Goal: Task Accomplishment & Management: Manage account settings

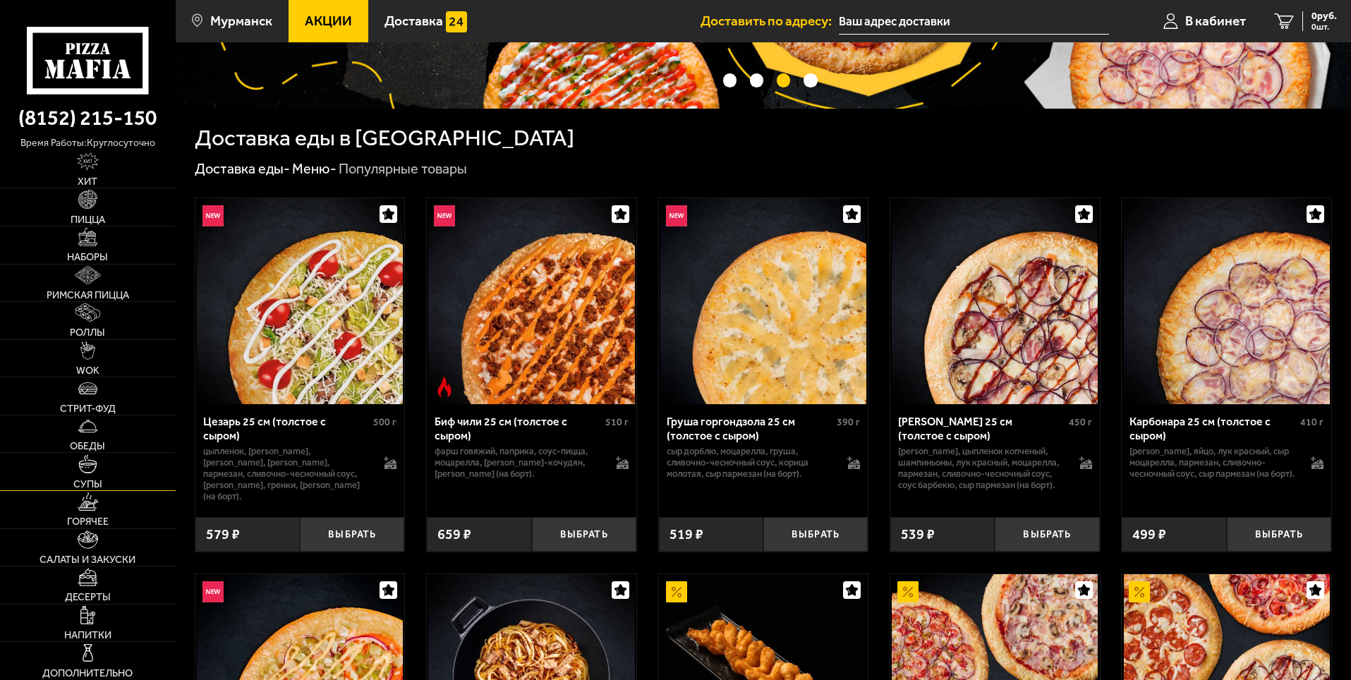
scroll to position [229, 0]
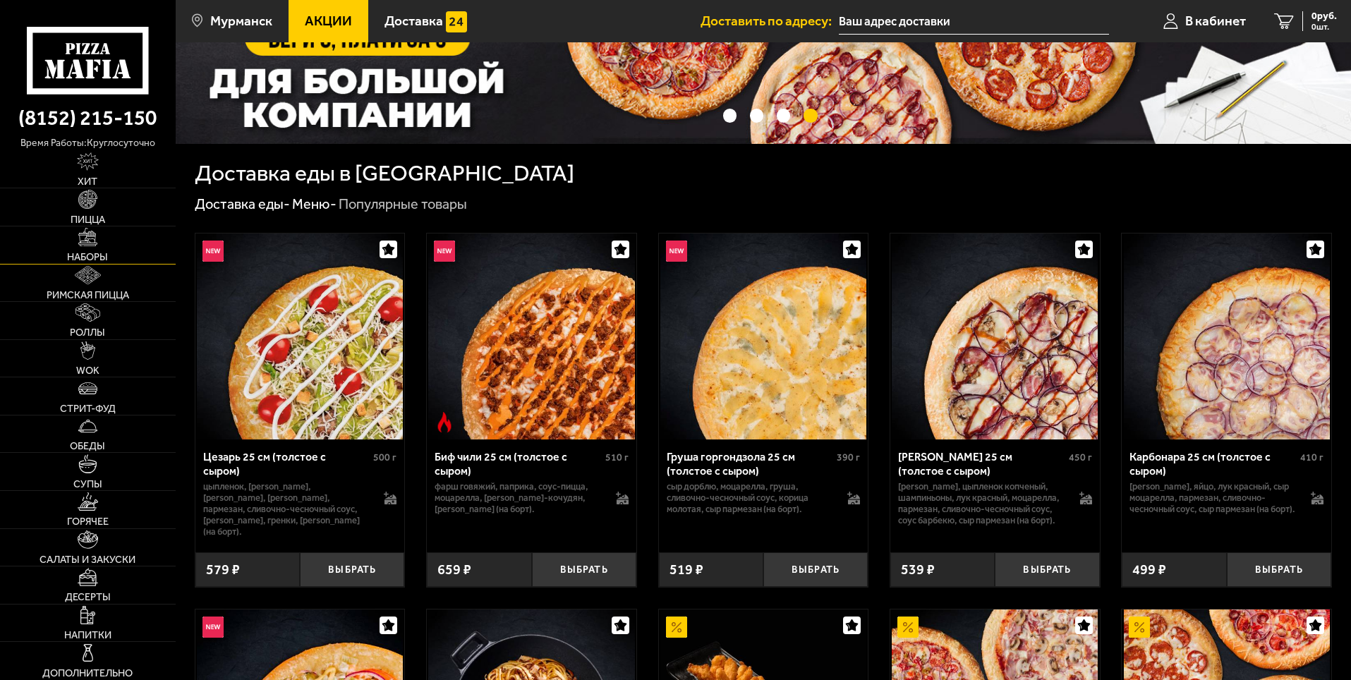
click at [93, 238] on img at bounding box center [87, 237] width 18 height 18
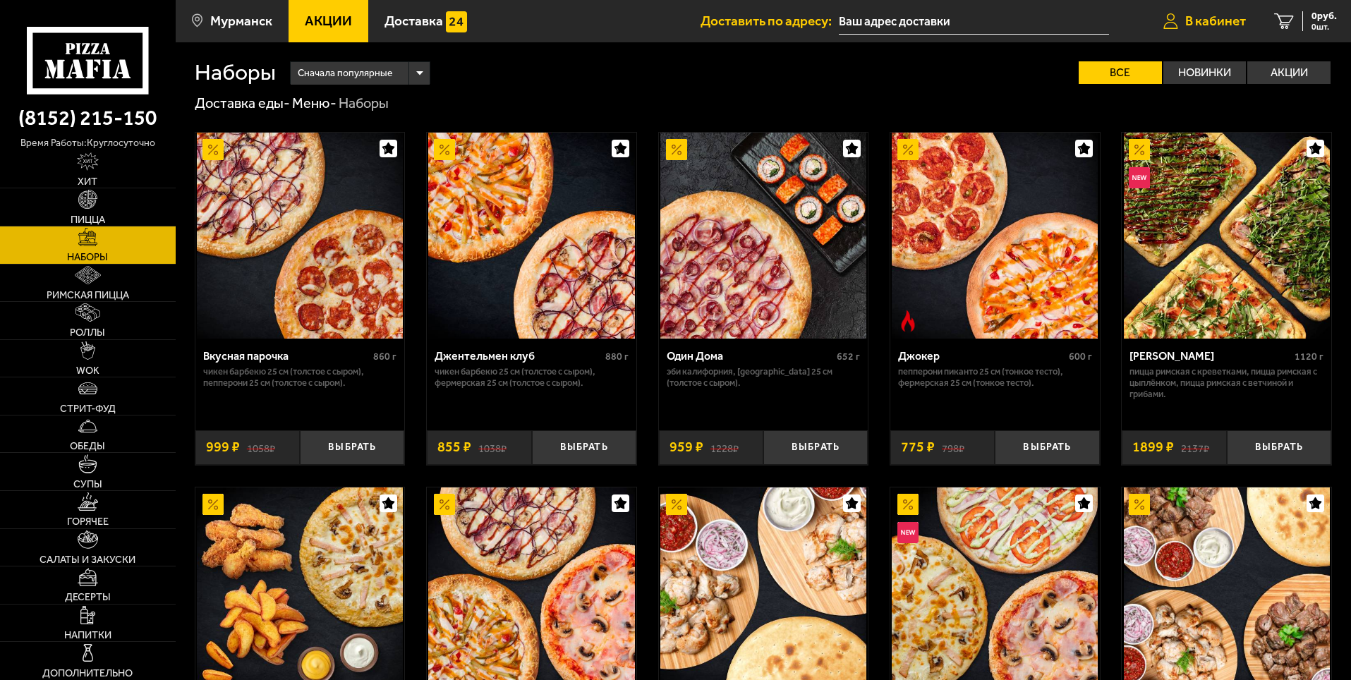
click at [1170, 16] on icon at bounding box center [1170, 21] width 15 height 16
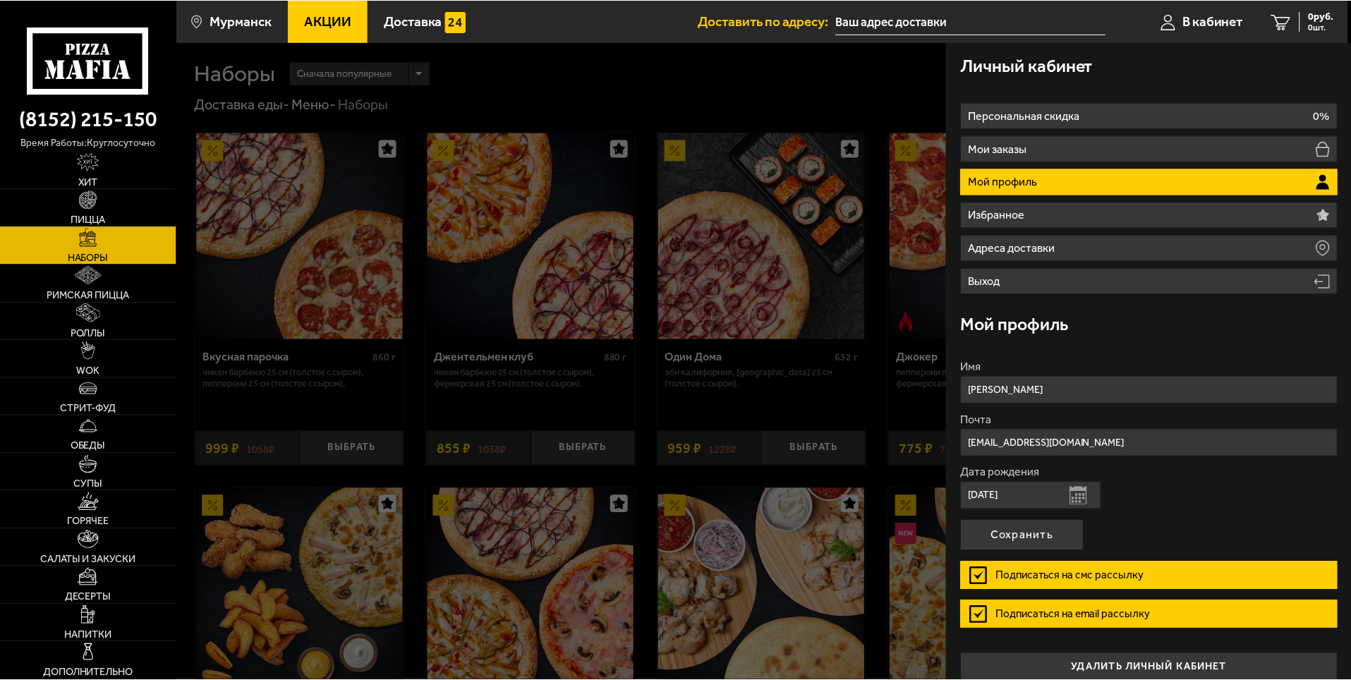
scroll to position [16, 0]
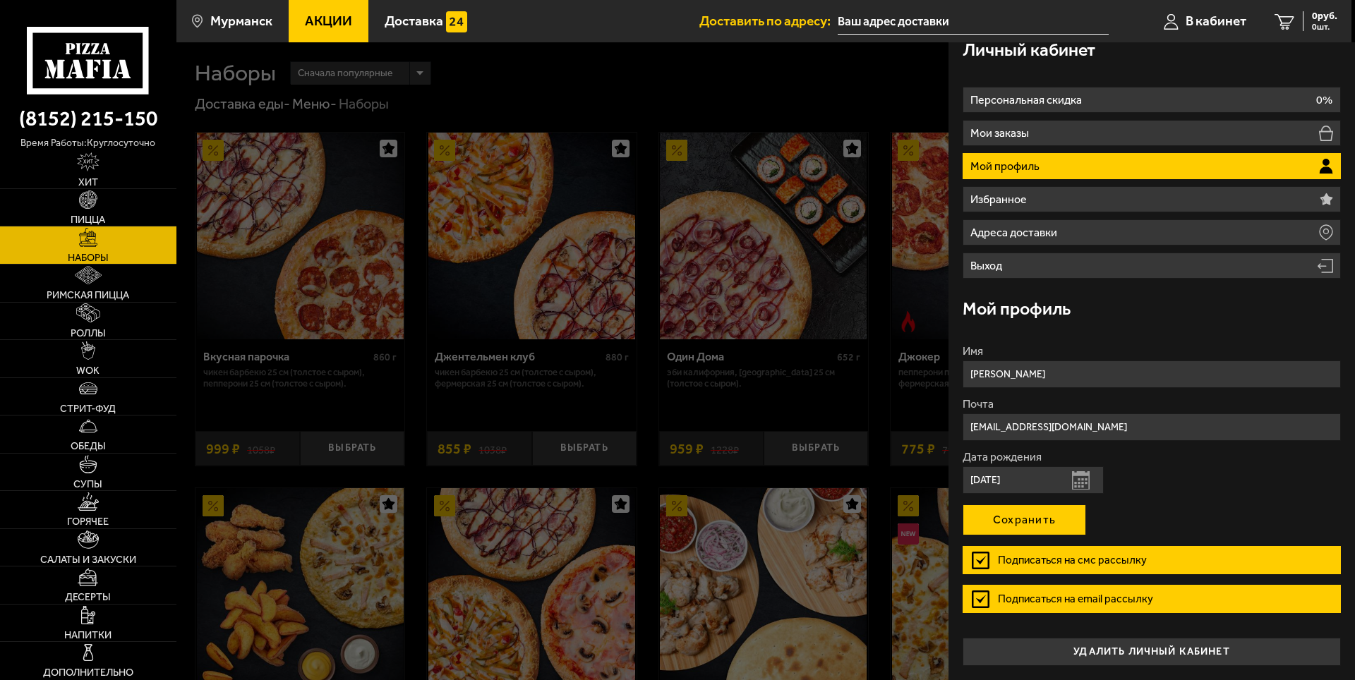
click at [1045, 519] on button "Сохранить" at bounding box center [1023, 519] width 123 height 31
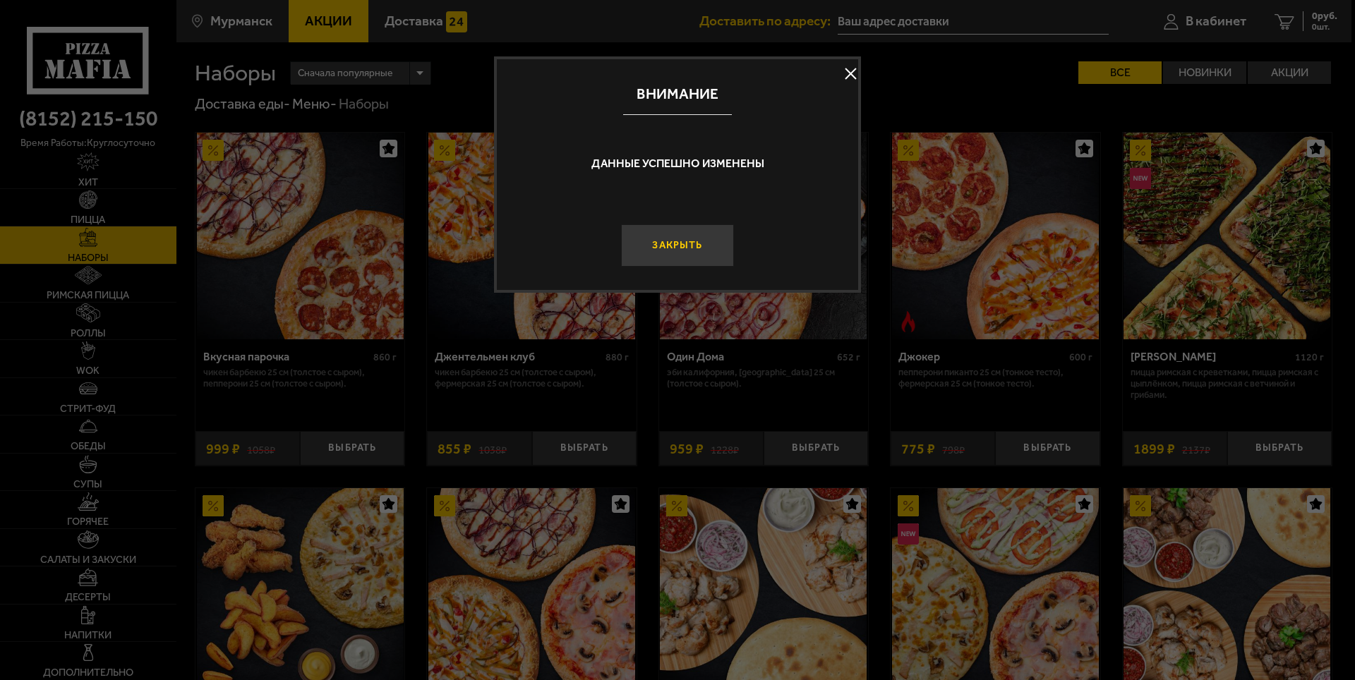
click at [685, 249] on button "Закрыть" at bounding box center [677, 245] width 113 height 42
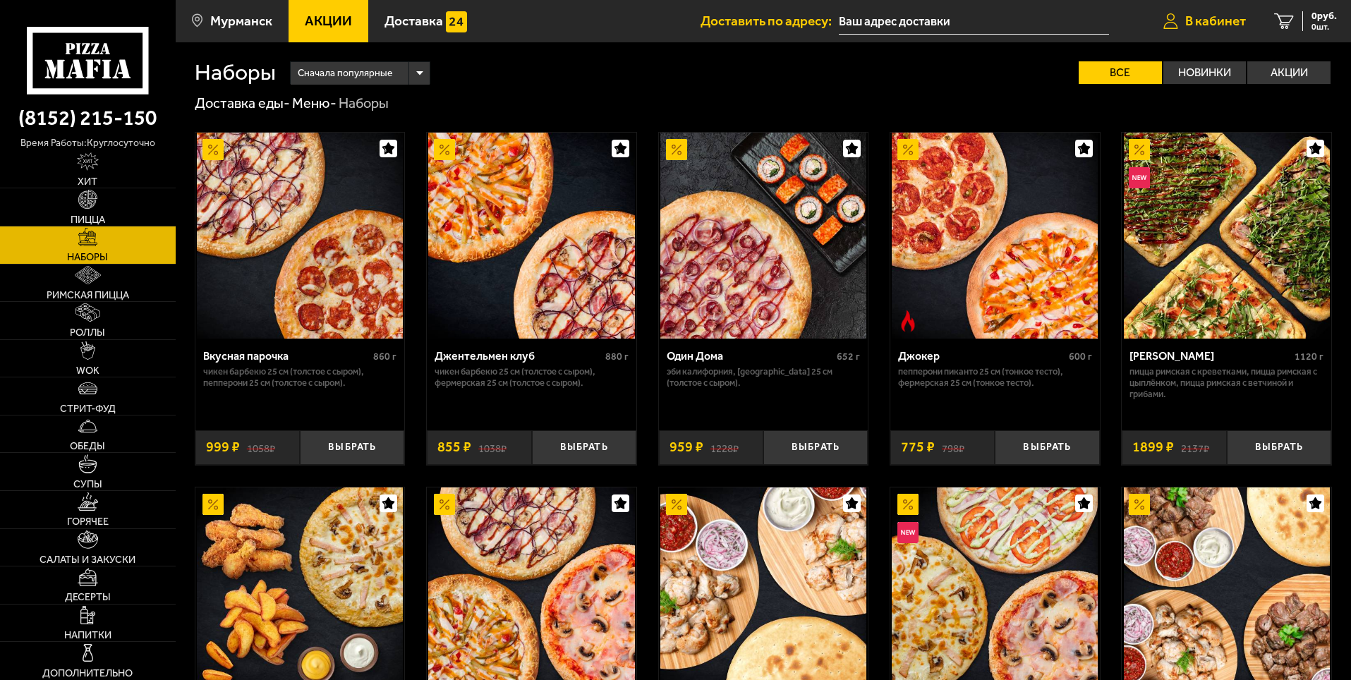
click at [1192, 20] on span "В кабинет" at bounding box center [1215, 20] width 61 height 13
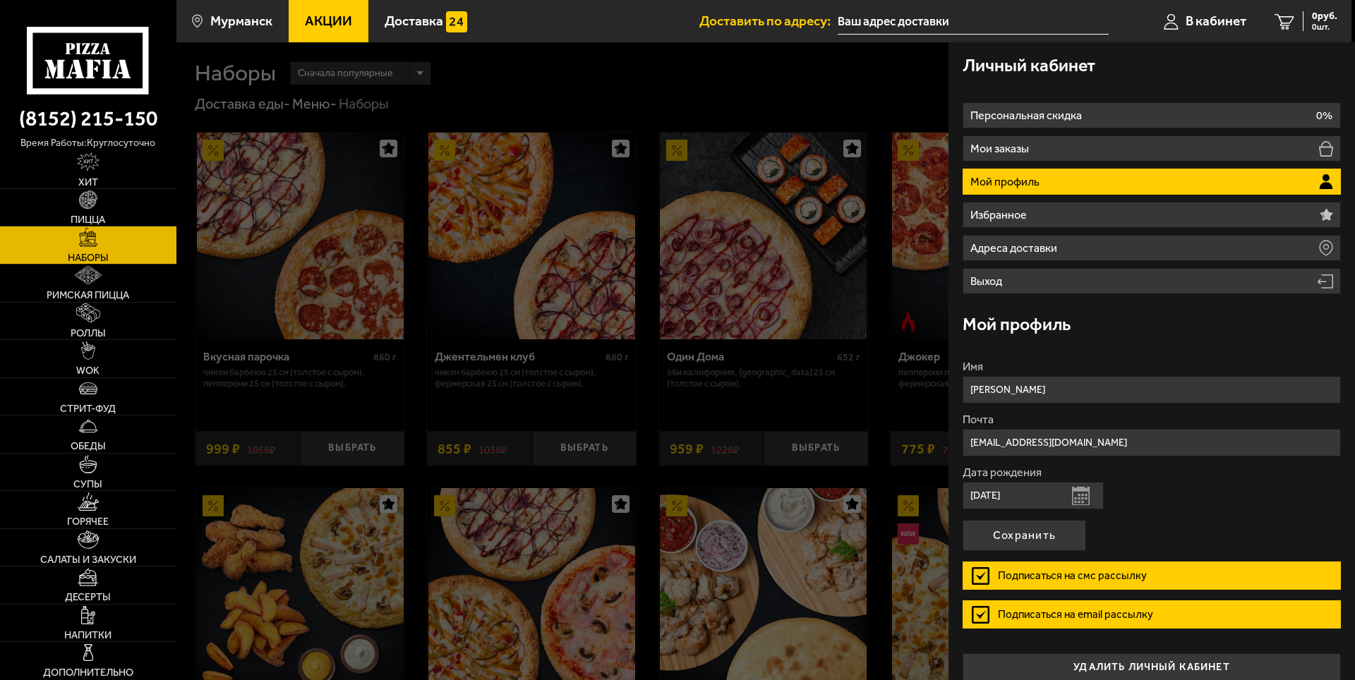
click at [977, 574] on label "Подписаться на смс рассылку" at bounding box center [1151, 576] width 378 height 28
click at [0, 0] on input "Подписаться на смс рассылку" at bounding box center [0, 0] width 0 height 0
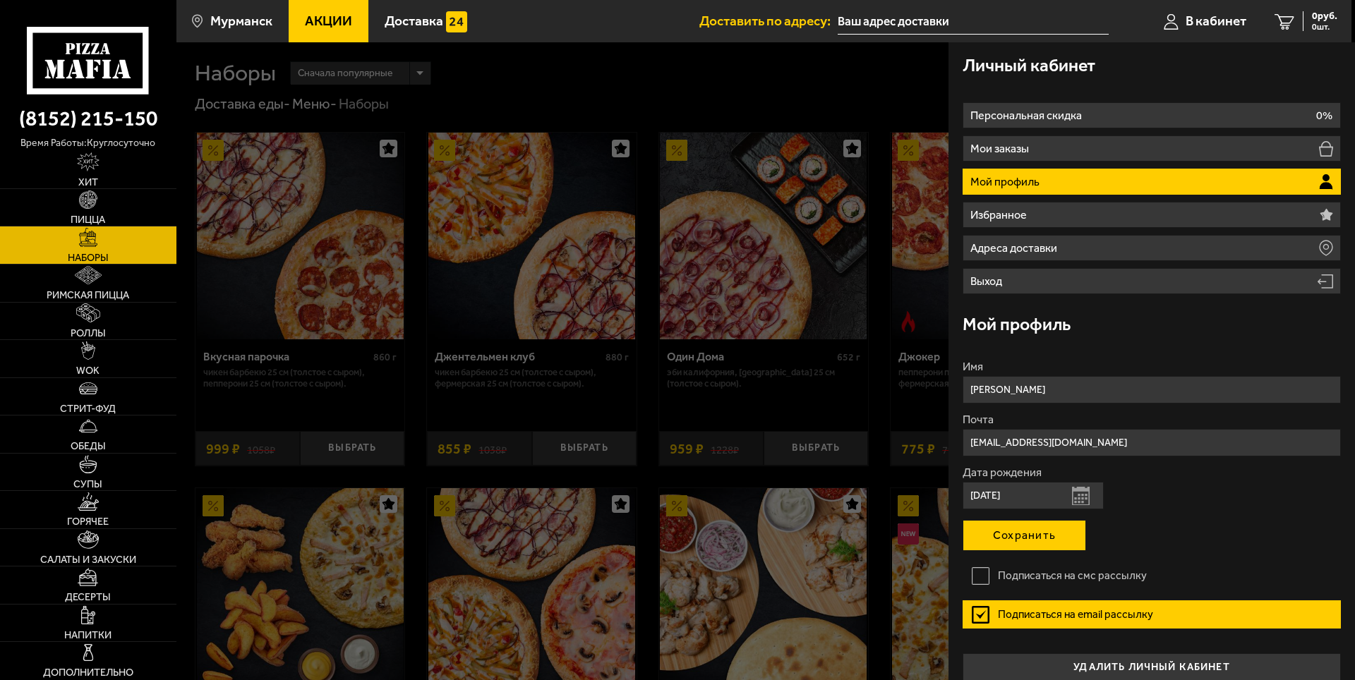
click at [1008, 543] on button "Сохранить" at bounding box center [1023, 535] width 123 height 31
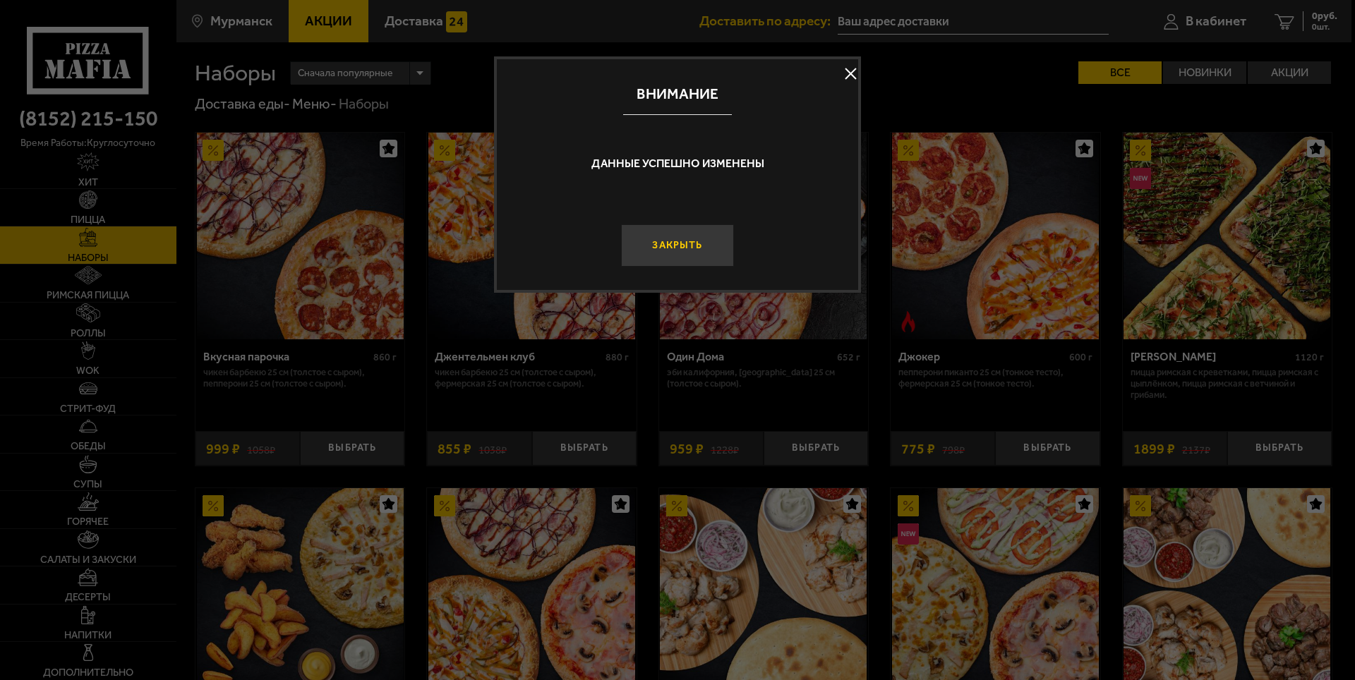
click at [690, 248] on button "Закрыть" at bounding box center [677, 245] width 113 height 42
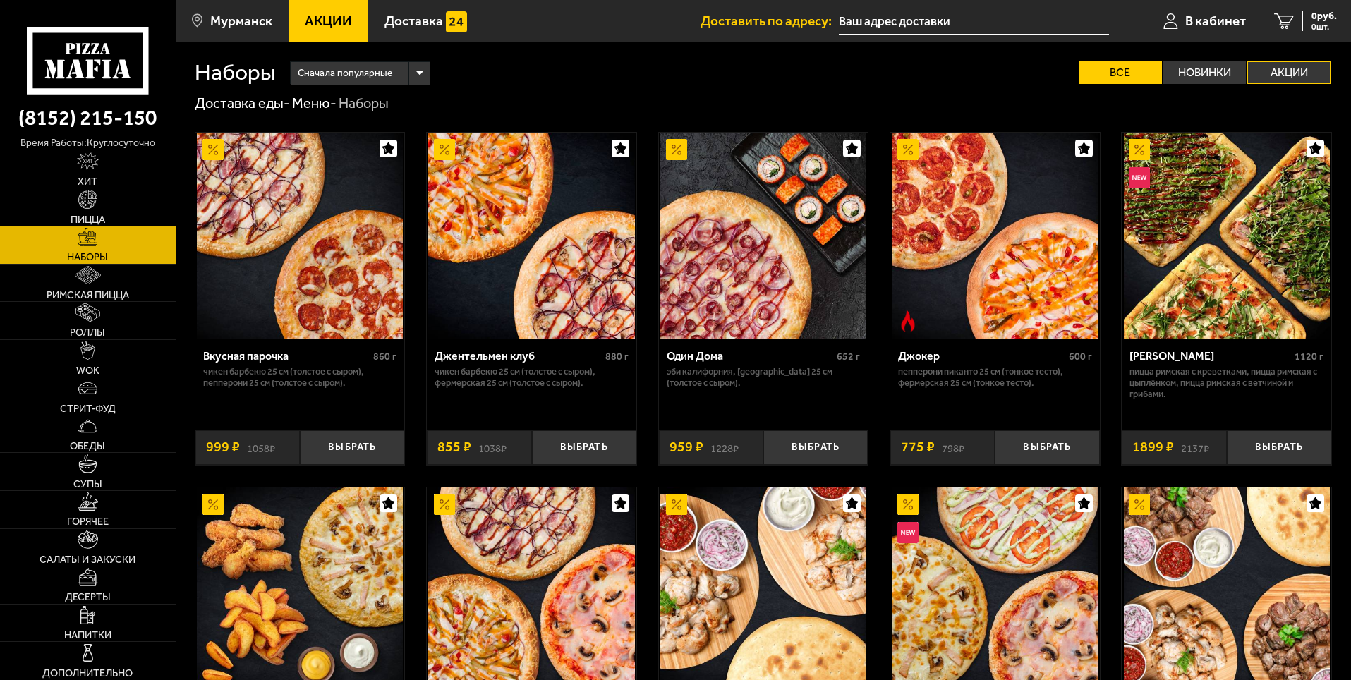
click at [1277, 77] on label "Акции" at bounding box center [1288, 72] width 83 height 23
click at [0, 0] on input "Акции" at bounding box center [0, 0] width 0 height 0
click at [1277, 77] on label "Акции" at bounding box center [1288, 72] width 83 height 23
click at [0, 0] on input "Акции" at bounding box center [0, 0] width 0 height 0
click at [85, 208] on img at bounding box center [87, 199] width 18 height 18
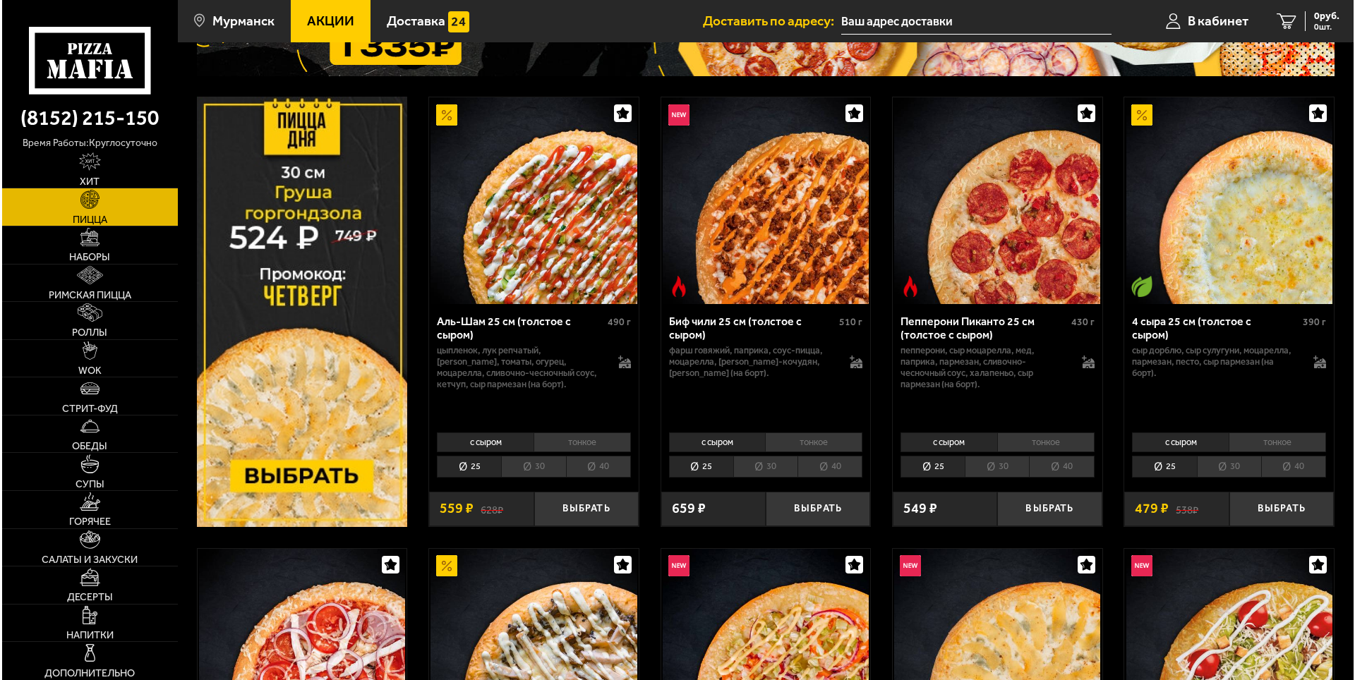
scroll to position [194, 0]
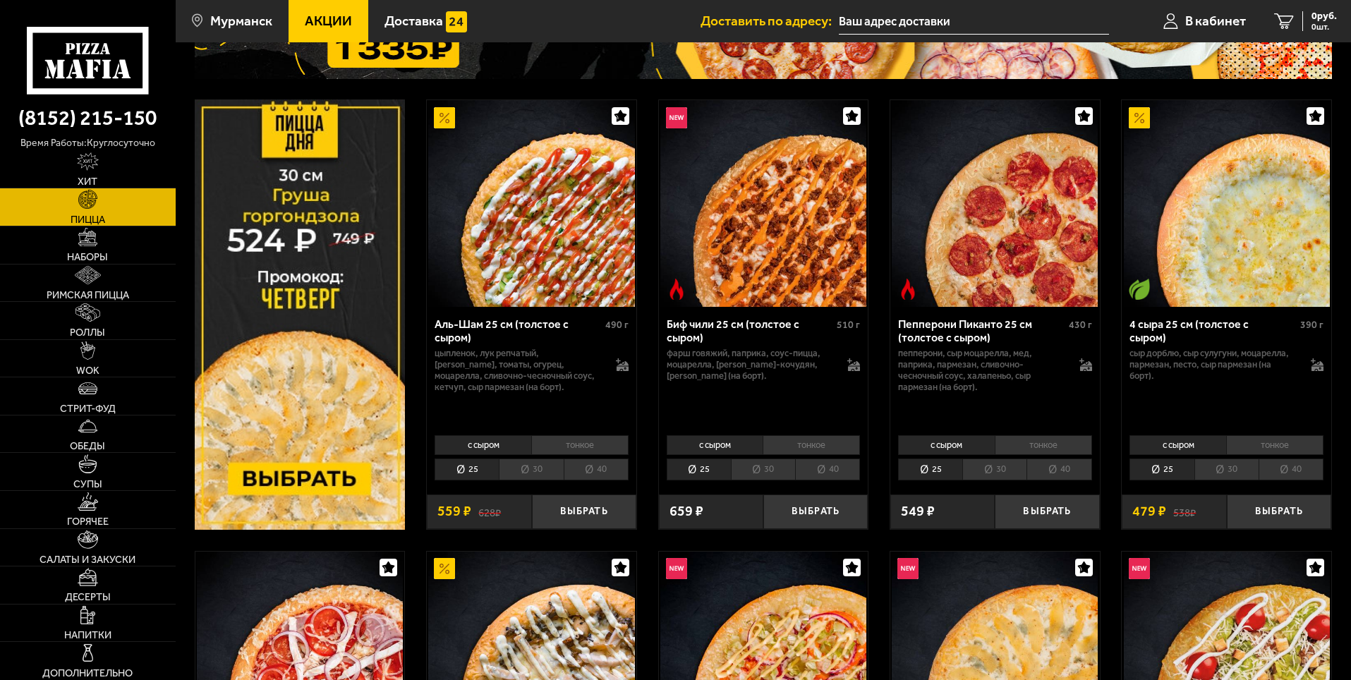
click at [767, 464] on li "30" at bounding box center [763, 470] width 64 height 22
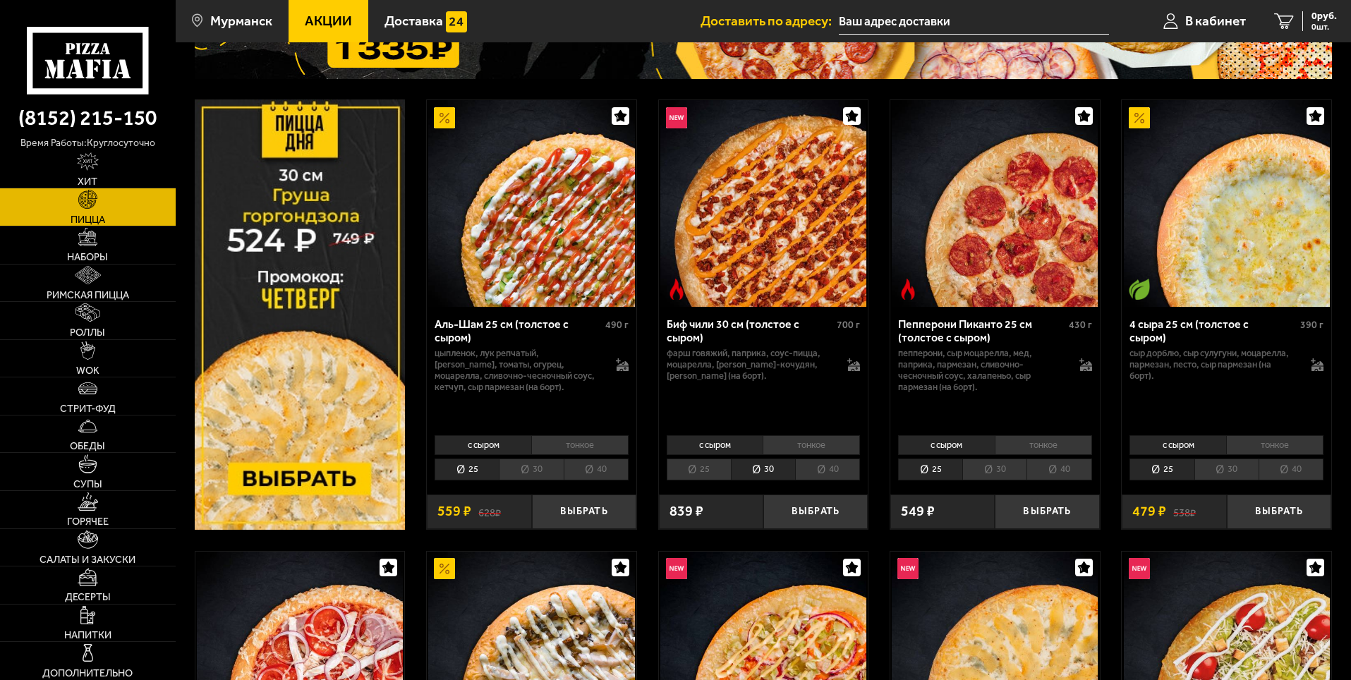
click at [521, 476] on li "30" at bounding box center [531, 470] width 64 height 22
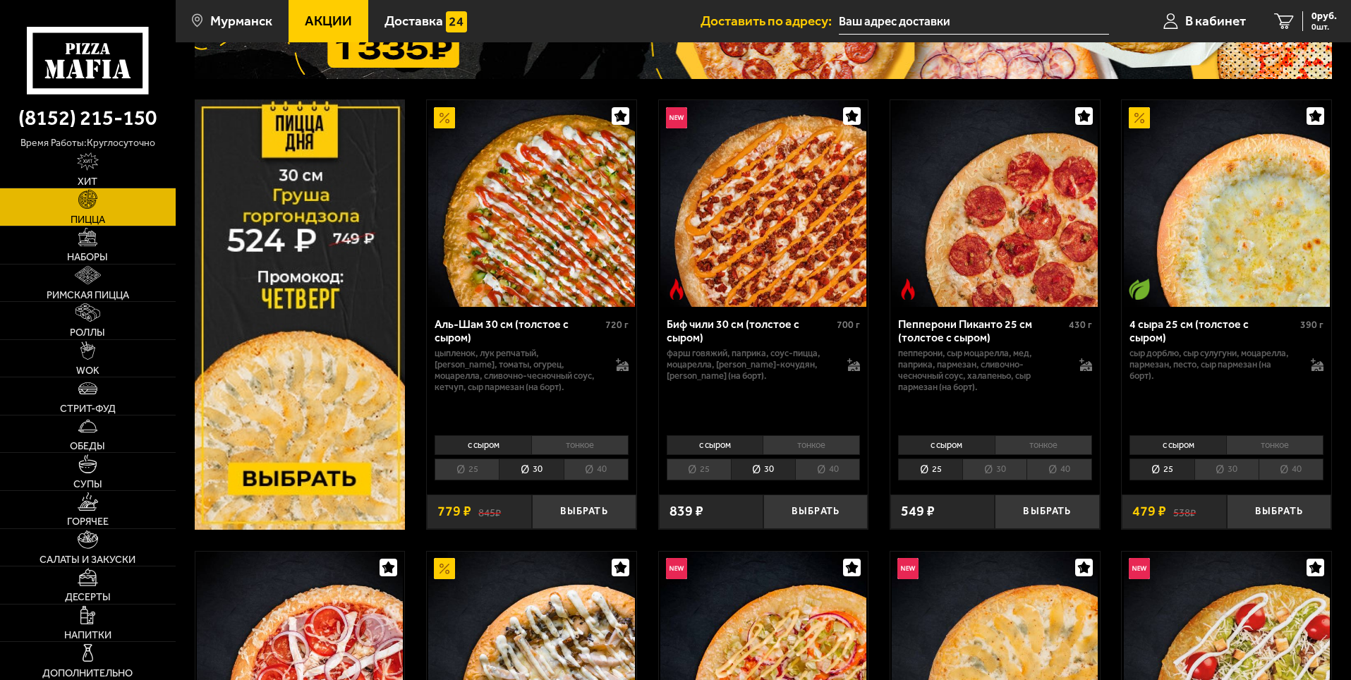
click at [1241, 469] on li "30" at bounding box center [1226, 470] width 64 height 22
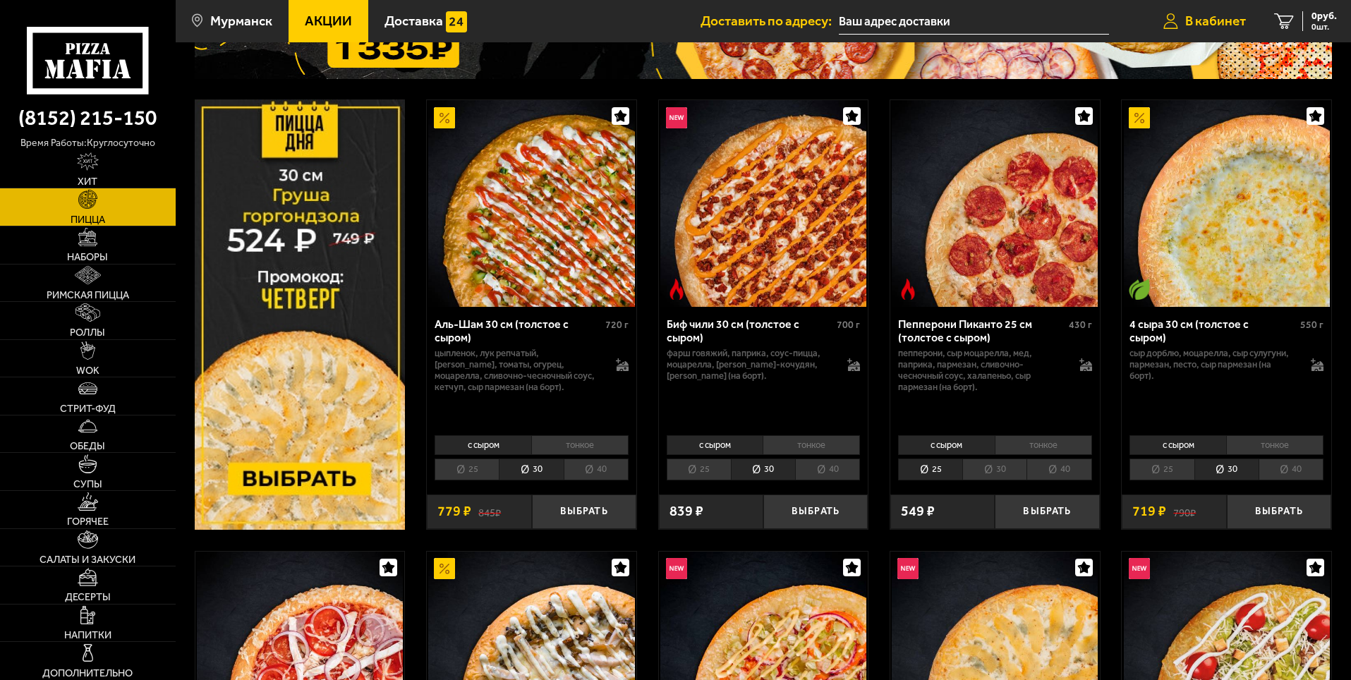
click at [1187, 14] on span "В кабинет" at bounding box center [1215, 20] width 61 height 13
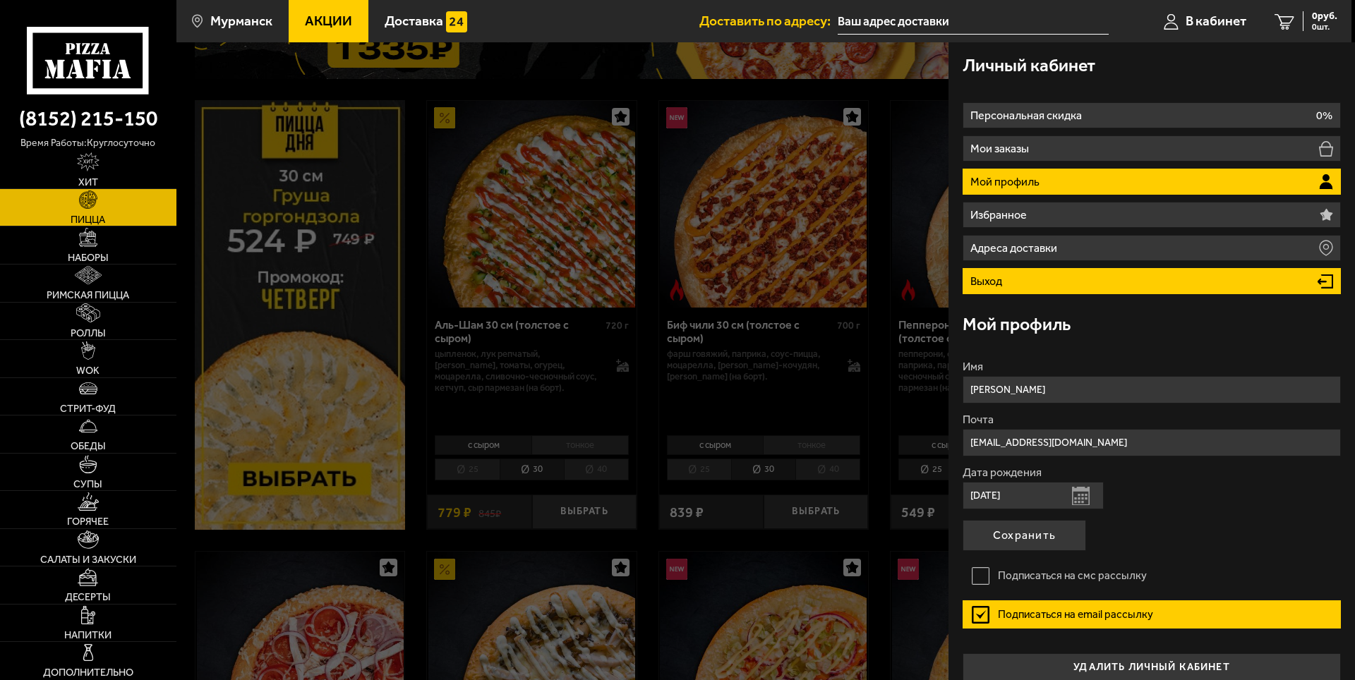
click at [1022, 285] on li "Выход" at bounding box center [1151, 281] width 378 height 26
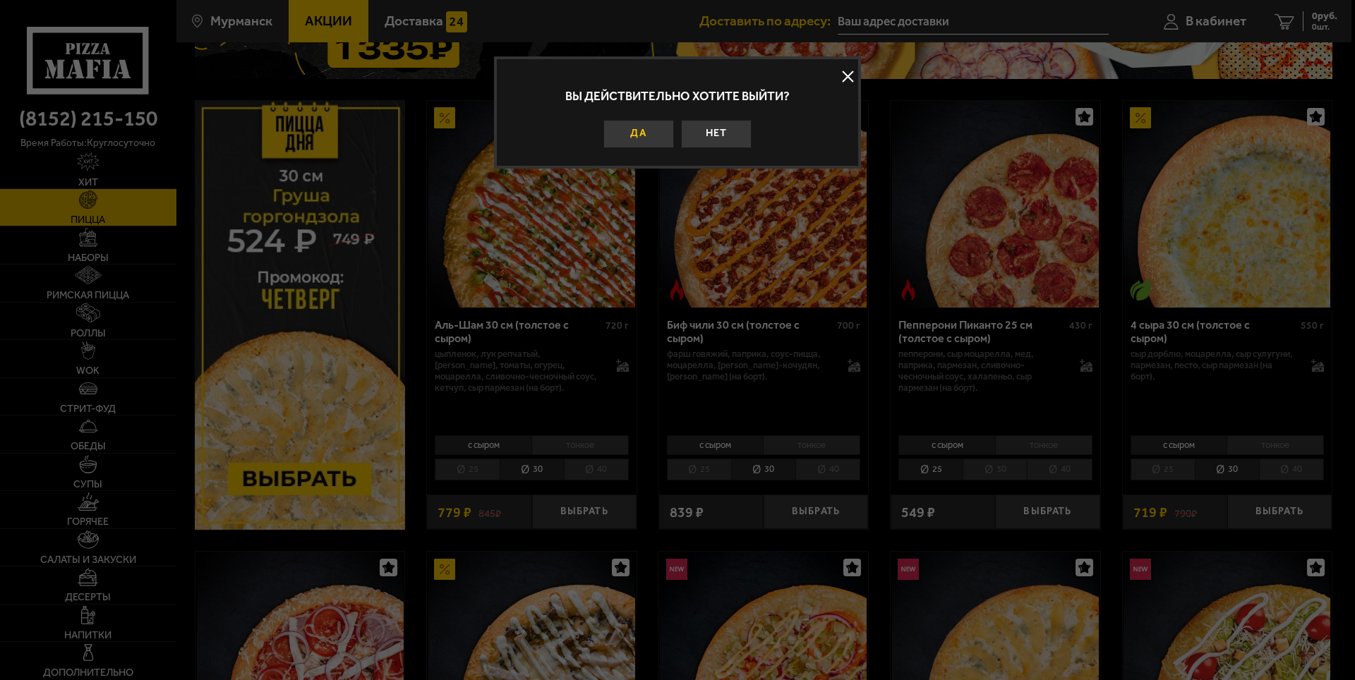
click at [669, 128] on button "Да" at bounding box center [638, 134] width 71 height 28
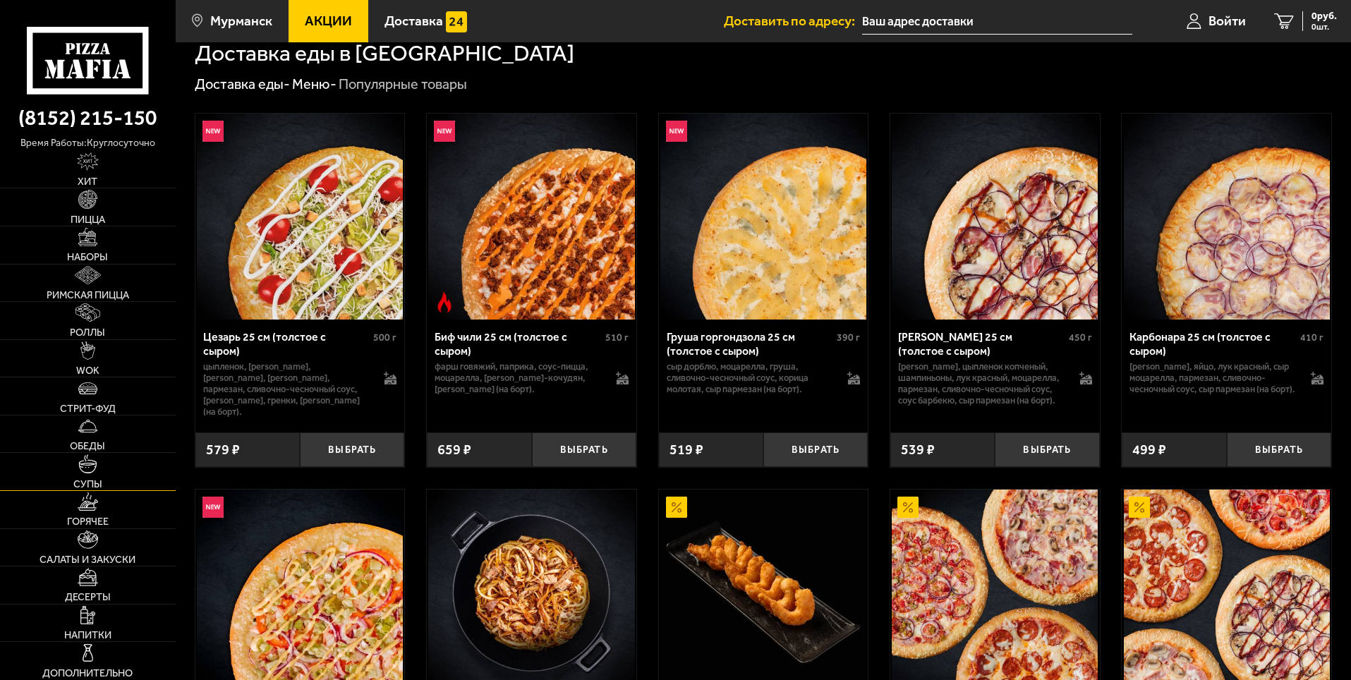
scroll to position [317, 0]
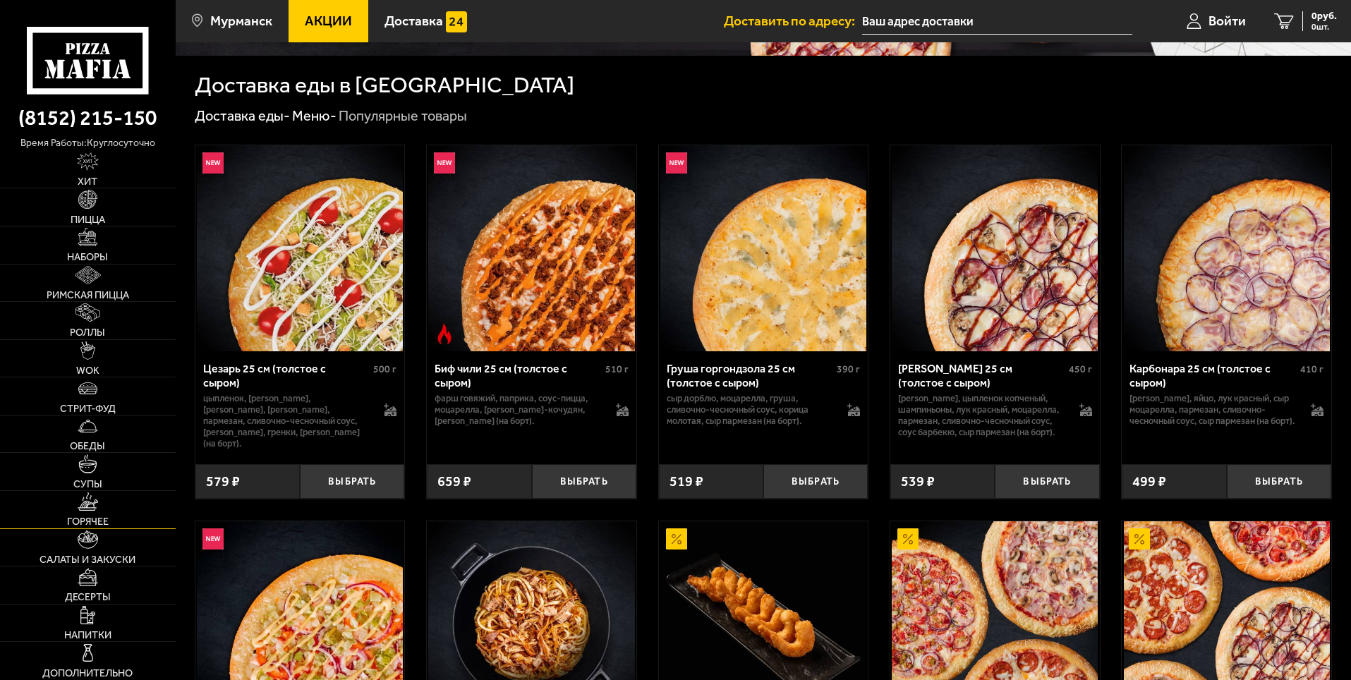
click at [92, 504] on img at bounding box center [88, 501] width 20 height 18
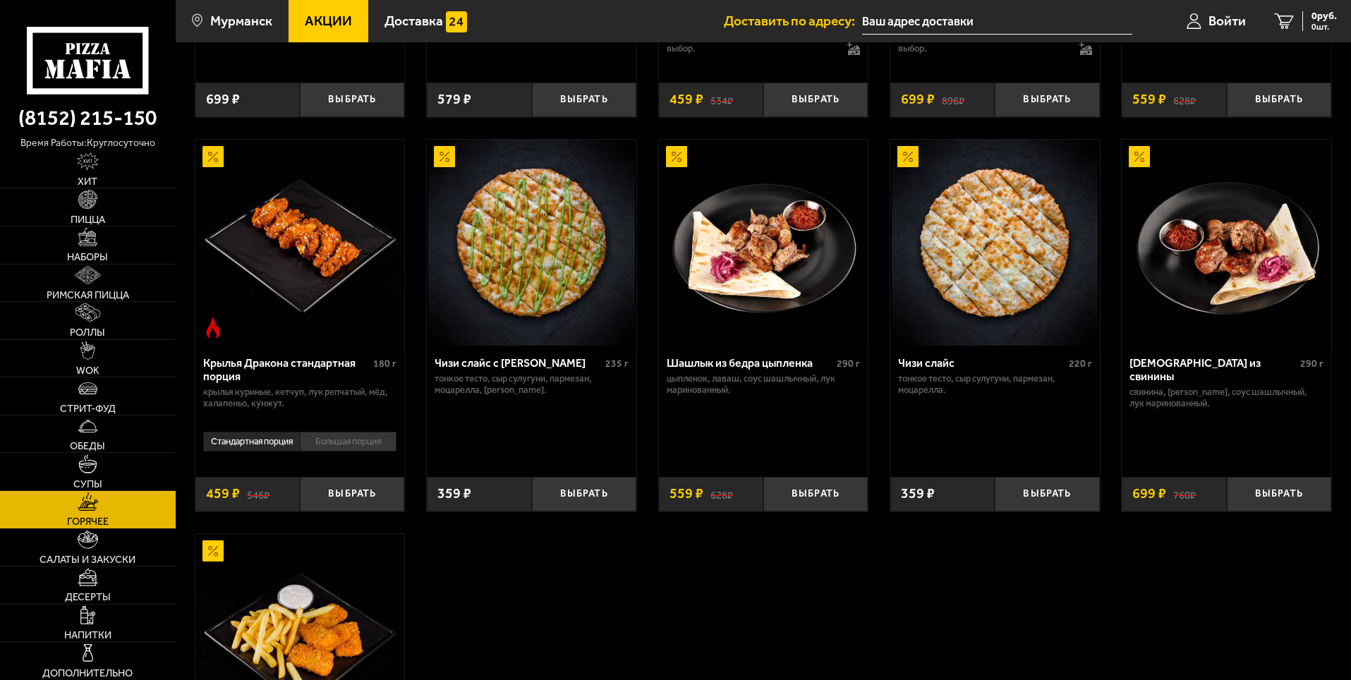
scroll to position [741, 0]
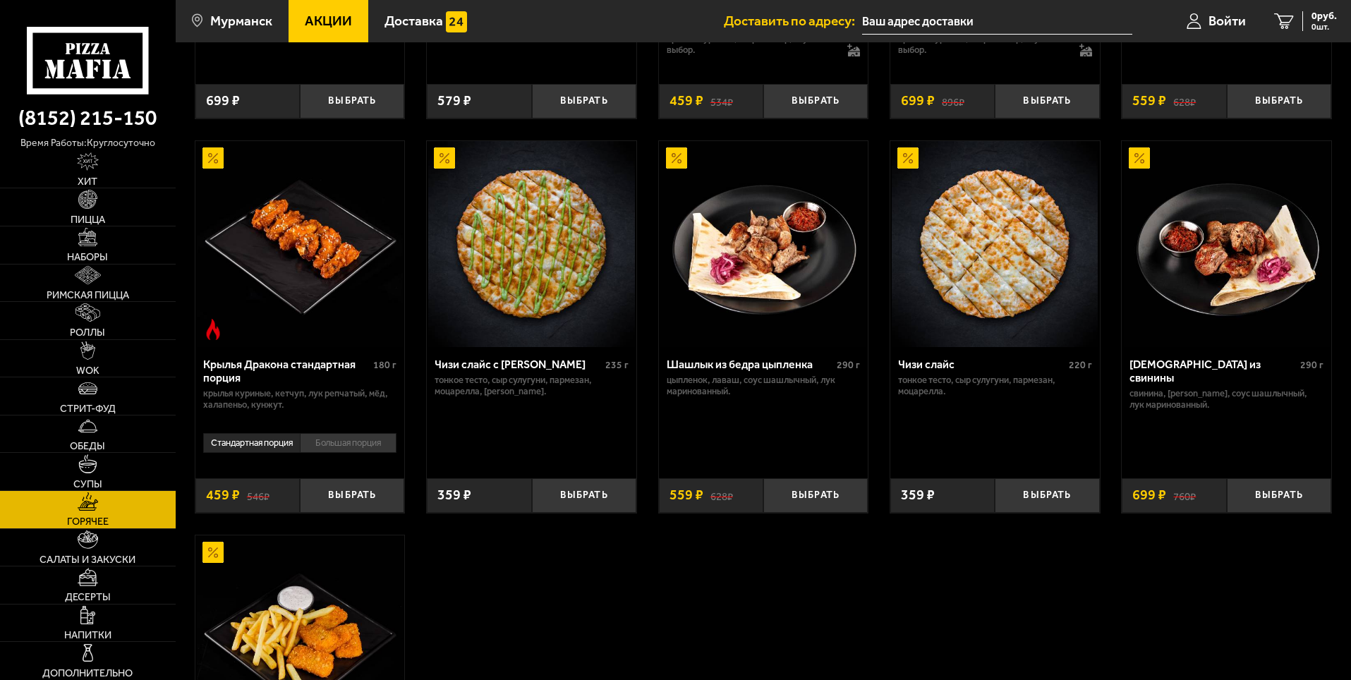
click at [1211, 388] on p "свинина, [PERSON_NAME], соус шашлычный, лук маринованный." at bounding box center [1227, 399] width 194 height 23
click at [1203, 289] on img at bounding box center [1227, 244] width 206 height 206
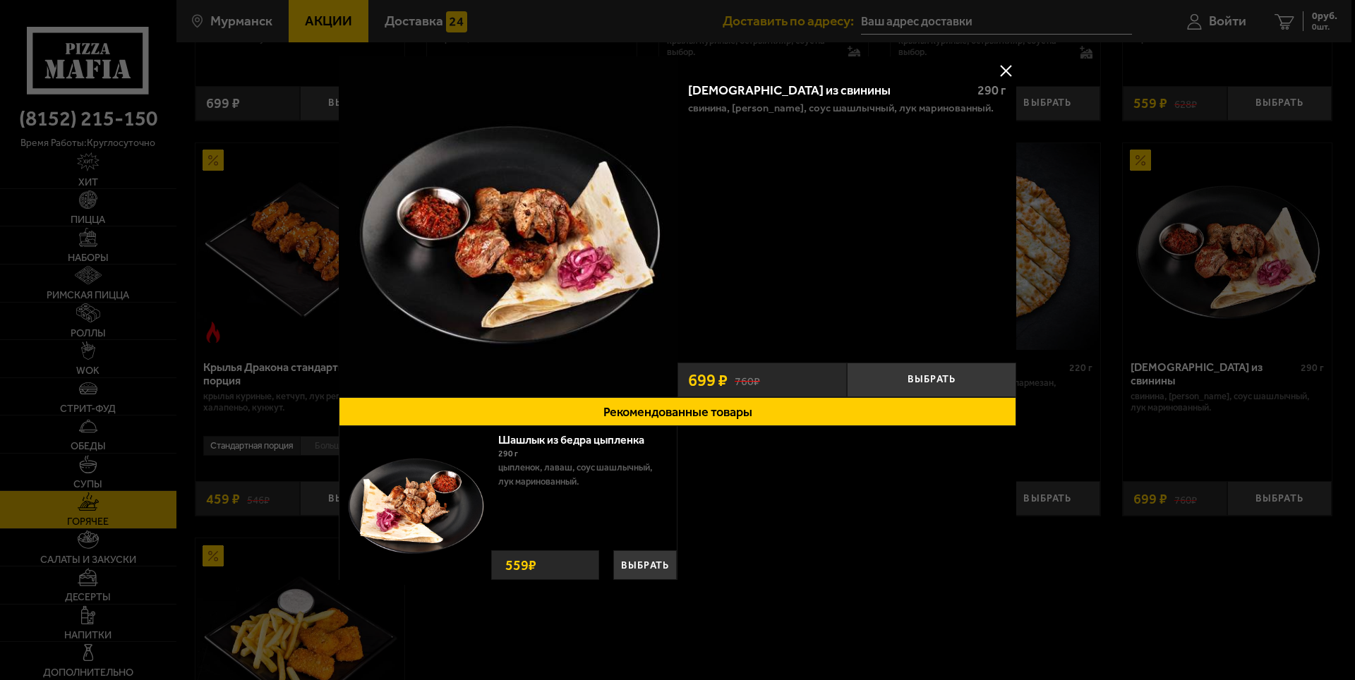
click at [1007, 69] on button at bounding box center [1005, 70] width 21 height 21
